Goal: Task Accomplishment & Management: Manage account settings

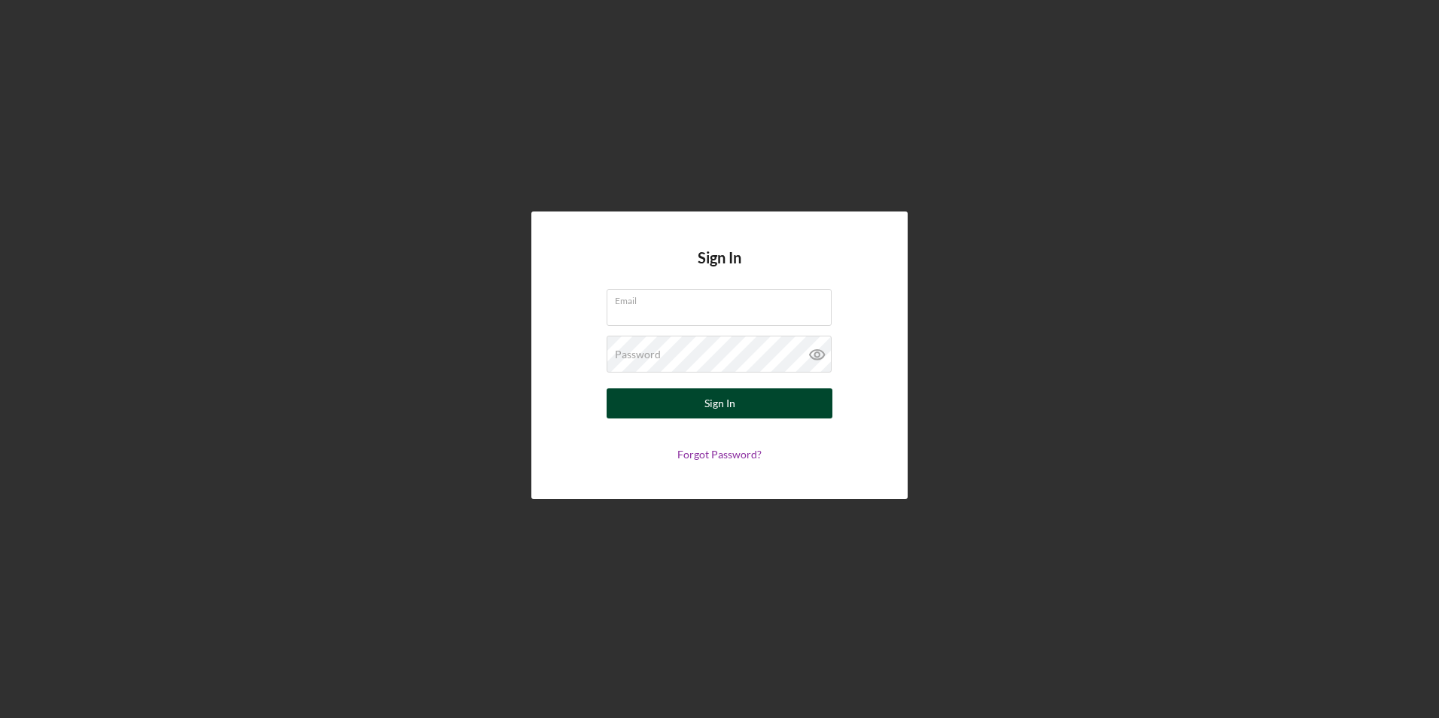
type input "[EMAIL_ADDRESS][DOMAIN_NAME]"
click at [734, 403] on div "Sign In" at bounding box center [720, 403] width 31 height 30
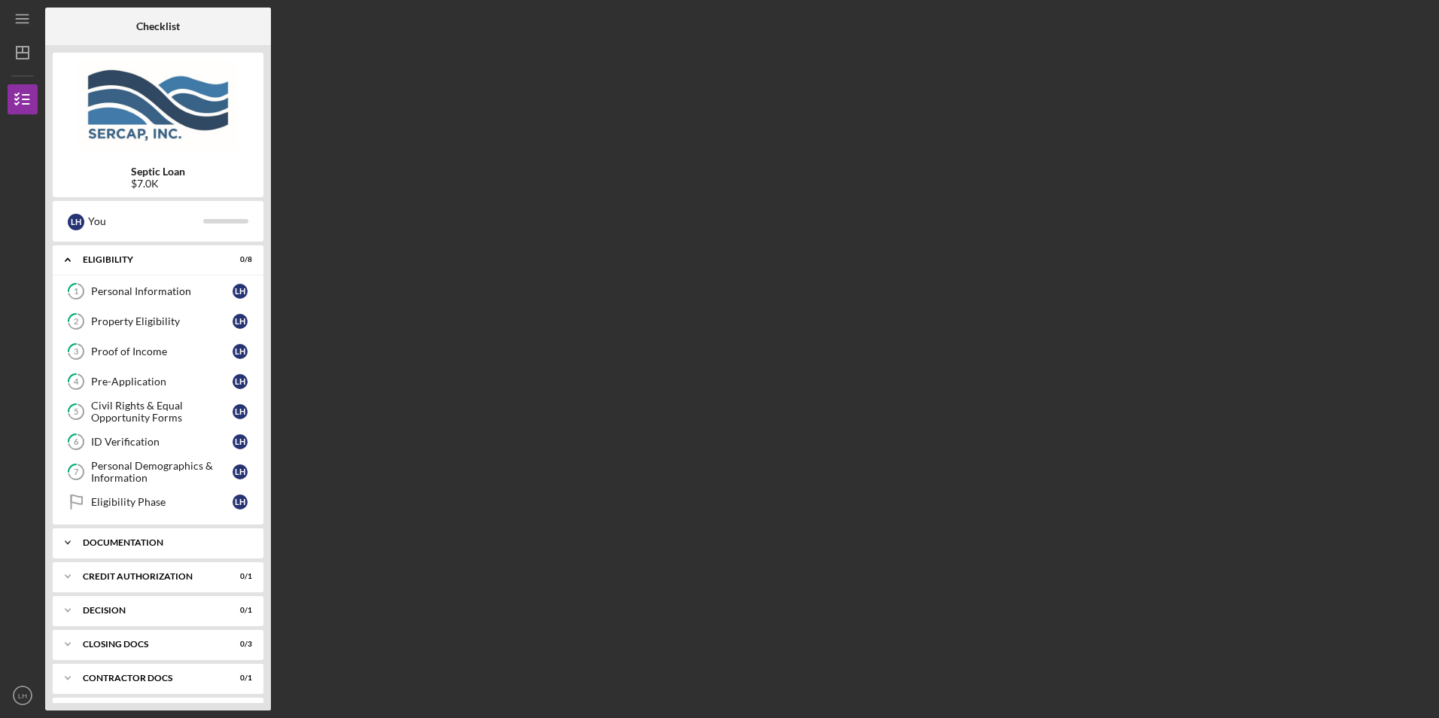
click at [65, 541] on icon "Icon/Expander" at bounding box center [68, 543] width 30 height 30
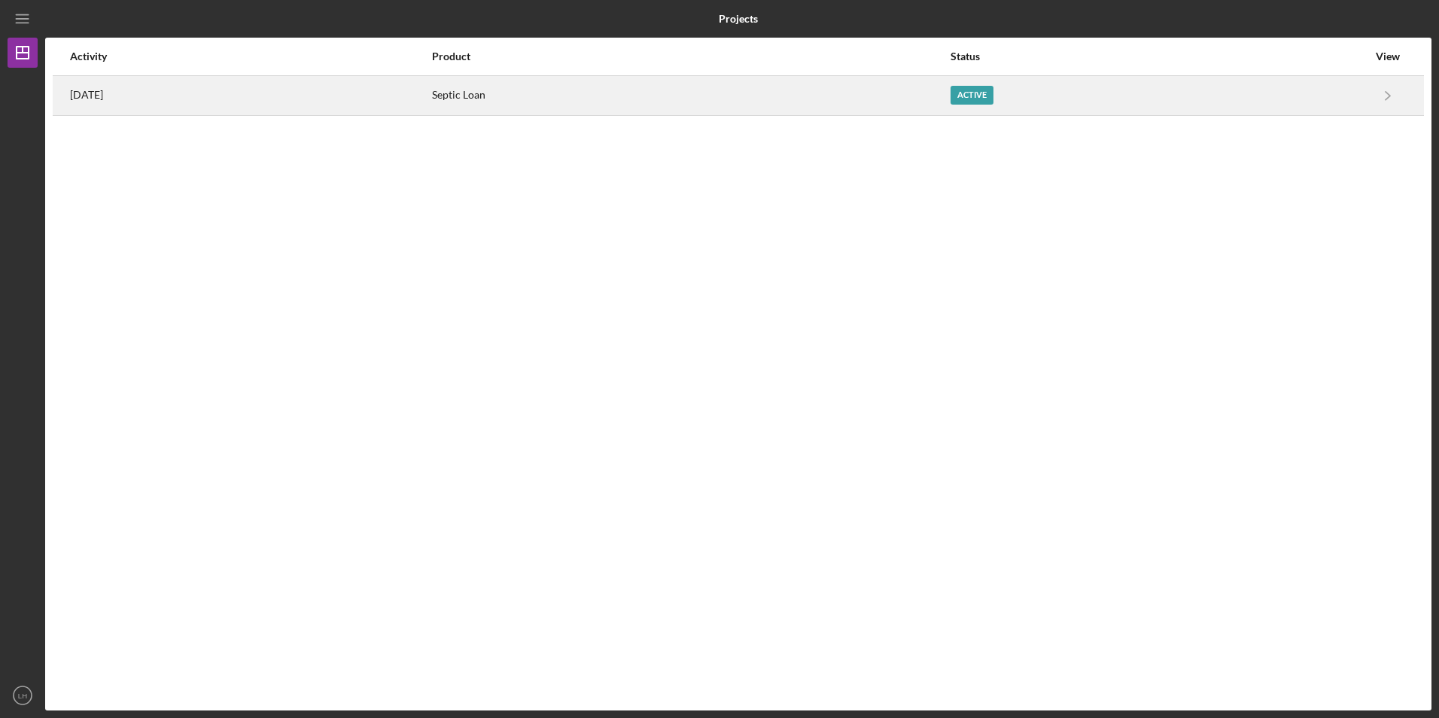
click at [994, 93] on div "Active" at bounding box center [972, 95] width 43 height 19
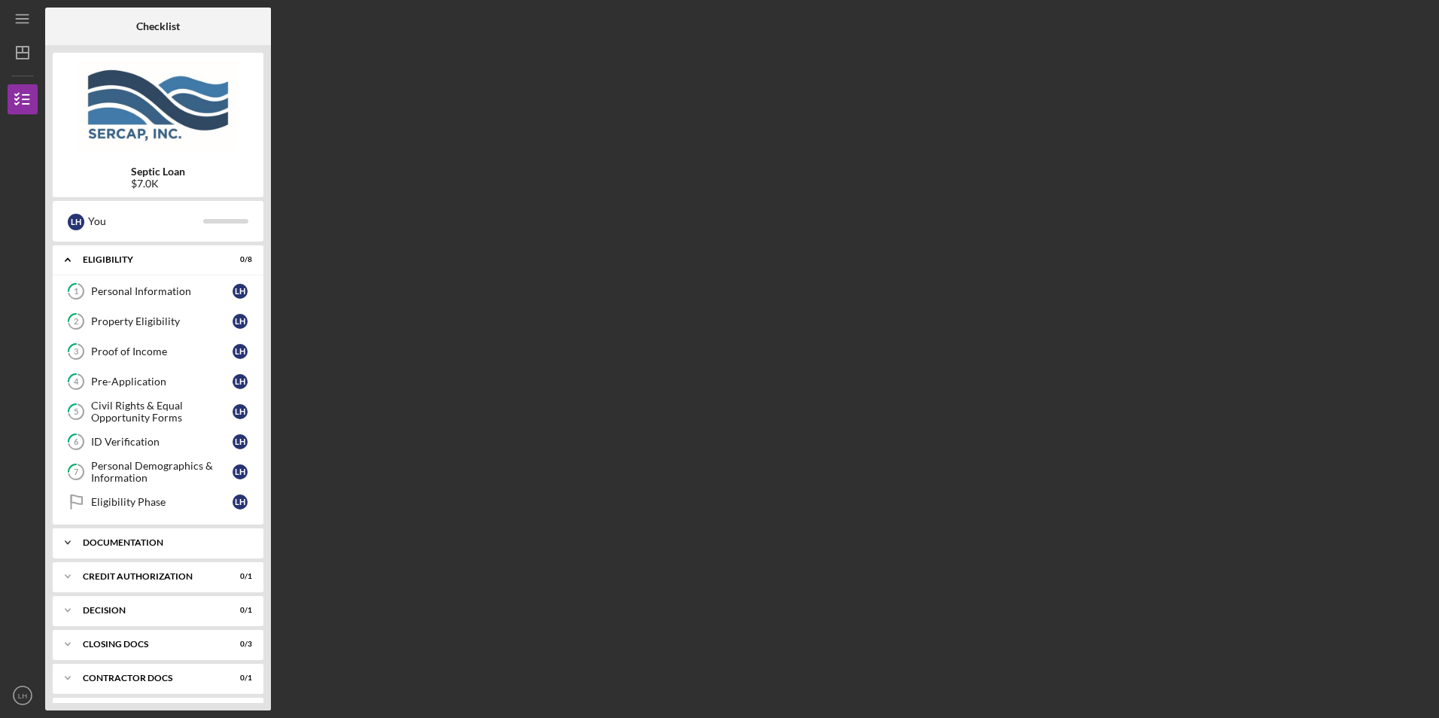
click at [68, 543] on icon "Icon/Expander" at bounding box center [68, 543] width 30 height 30
